Goal: Transaction & Acquisition: Purchase product/service

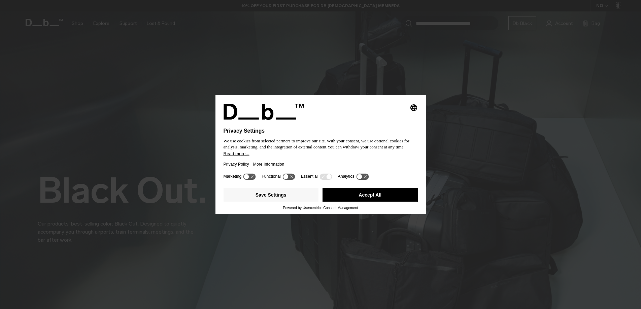
click at [385, 121] on div at bounding box center [321, 124] width 194 height 8
click at [373, 200] on button "Accept All" at bounding box center [370, 194] width 95 height 13
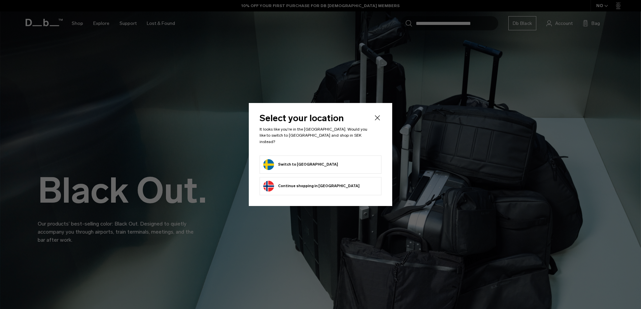
click at [325, 163] on form "Switch to Sweden" at bounding box center [320, 164] width 114 height 11
click at [300, 162] on button "Switch to Sweden" at bounding box center [300, 164] width 75 height 11
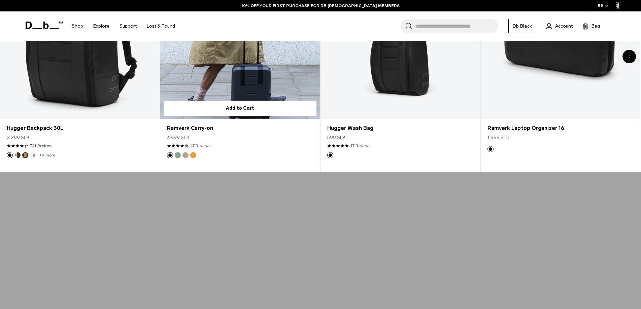
scroll to position [477, 0]
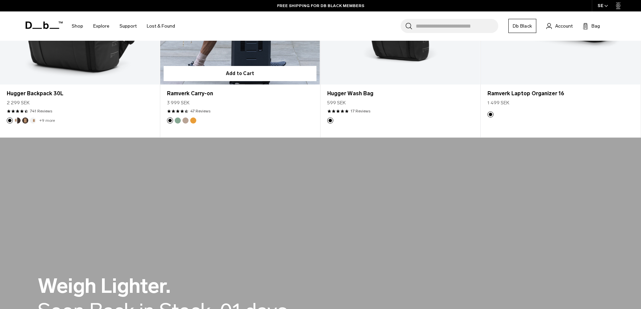
click at [187, 120] on button "Fogbow Beige" at bounding box center [185, 121] width 6 height 6
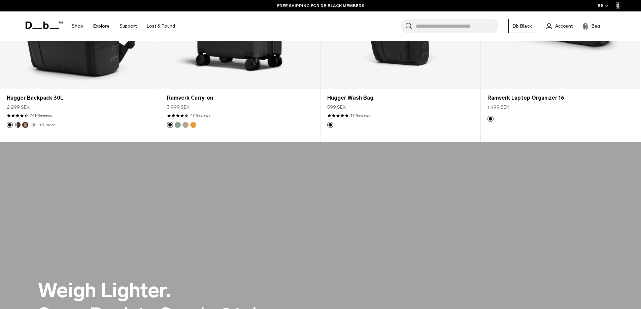
scroll to position [438, 0]
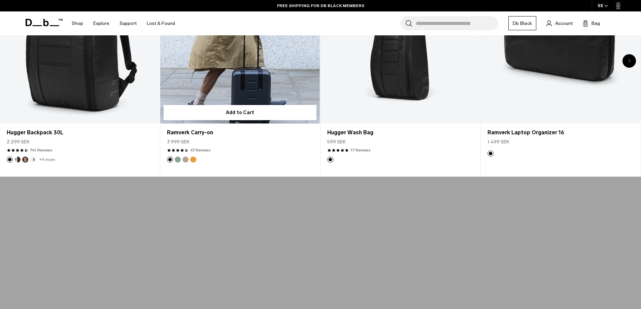
click at [225, 66] on link "Ramverk Carry-on" at bounding box center [240, 34] width 160 height 177
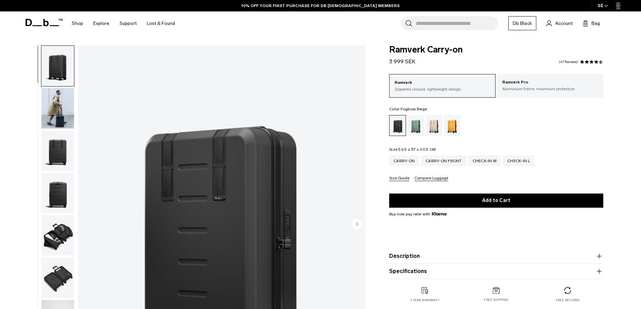
click at [436, 126] on div "Fogbow Beige" at bounding box center [434, 125] width 17 height 21
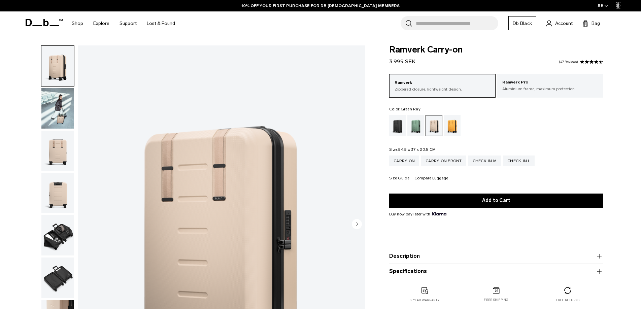
click at [409, 126] on div "Green Ray" at bounding box center [415, 125] width 17 height 21
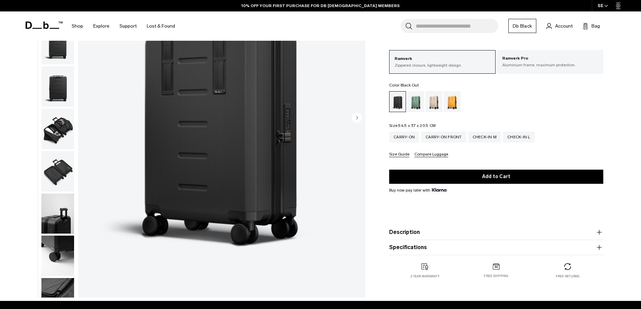
scroll to position [102, 0]
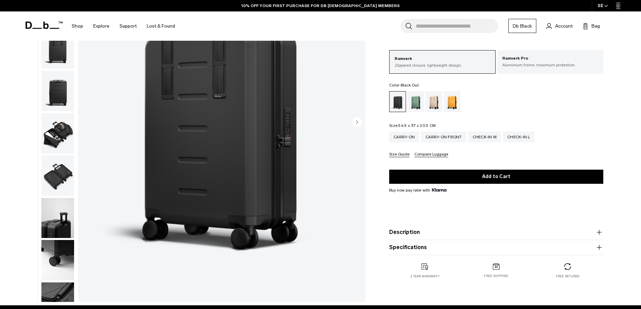
click at [63, 135] on img "button" at bounding box center [57, 133] width 33 height 40
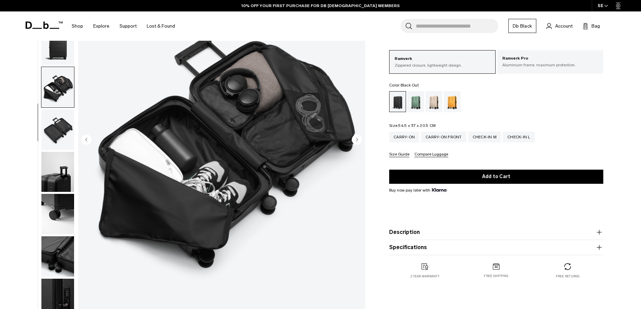
scroll to position [7, 0]
